Goal: Task Accomplishment & Management: Complete application form

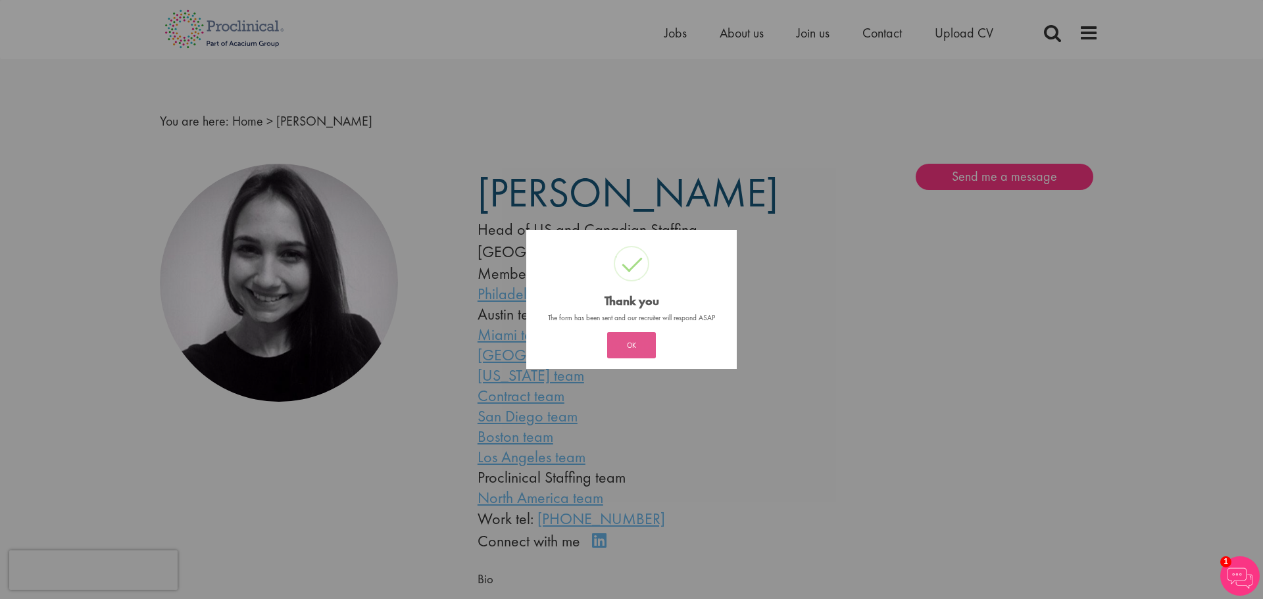
click at [625, 341] on button "OK" at bounding box center [631, 345] width 49 height 26
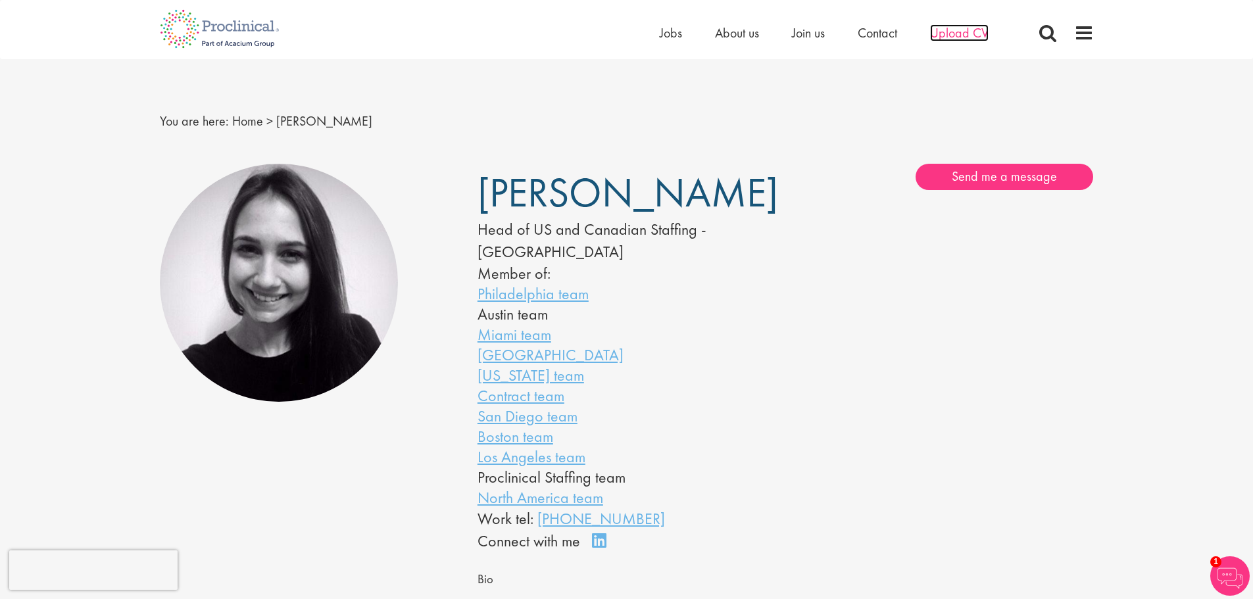
click at [950, 34] on span "Upload CV" at bounding box center [959, 32] width 59 height 17
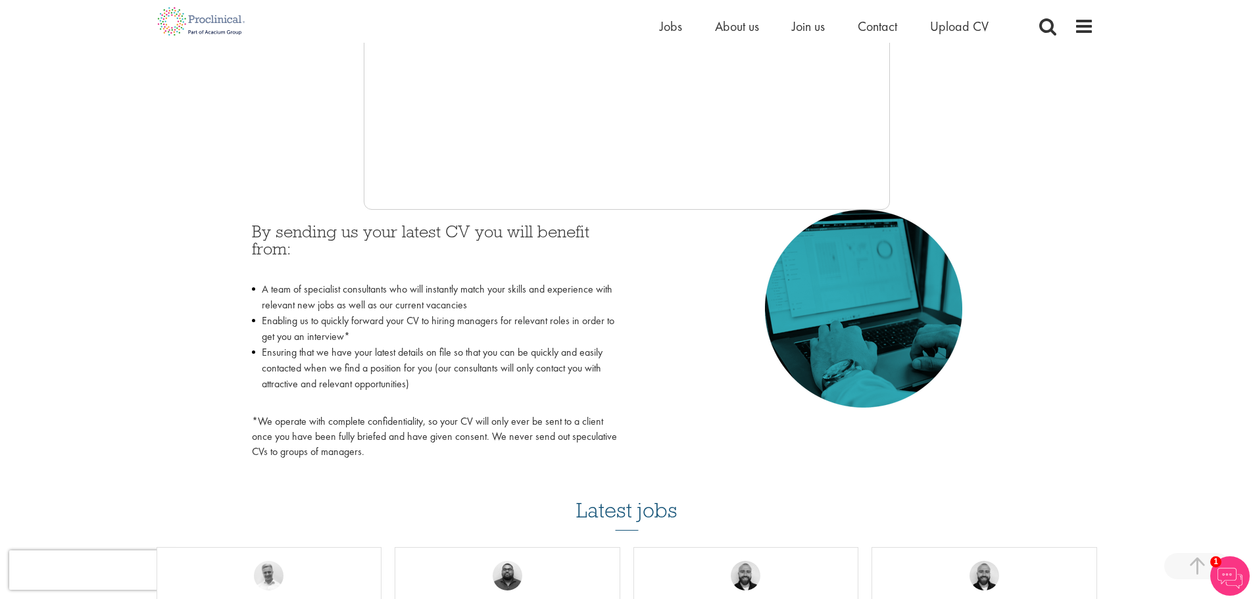
scroll to position [482, 0]
